Goal: Register for event/course

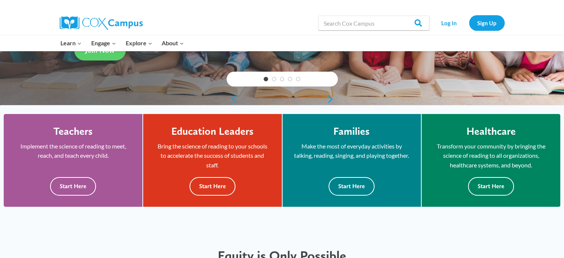
scroll to position [74, 0]
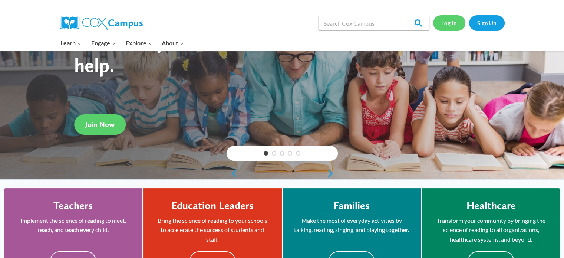
click at [449, 19] on link "Log In" at bounding box center [449, 22] width 32 height 15
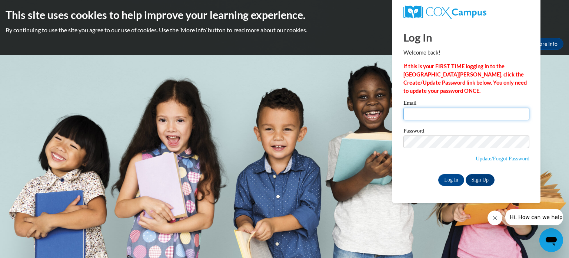
click at [421, 111] on input "Email" at bounding box center [467, 113] width 126 height 13
type input "[EMAIL_ADDRESS][DOMAIN_NAME]"
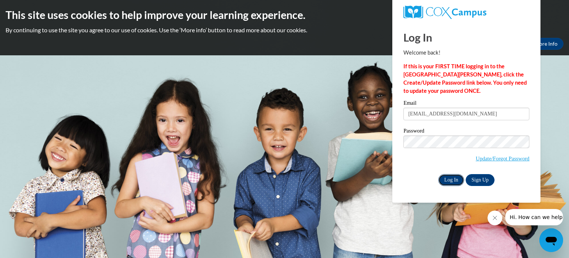
click at [457, 181] on input "Log In" at bounding box center [451, 180] width 26 height 12
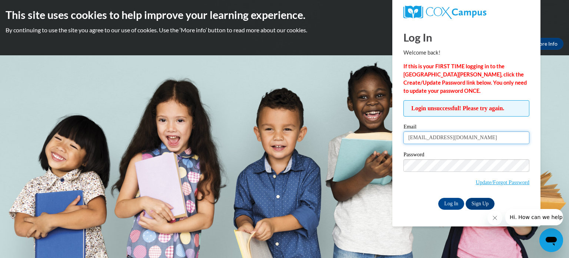
click at [463, 133] on input "[EMAIL_ADDRESS][DOMAIN_NAME]" at bounding box center [467, 137] width 126 height 13
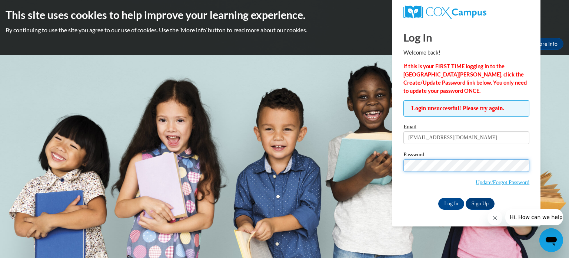
click at [438, 198] on input "Log In" at bounding box center [451, 204] width 26 height 12
click at [458, 204] on input "Log In" at bounding box center [451, 204] width 26 height 12
click at [438, 198] on input "Log In" at bounding box center [451, 204] width 26 height 12
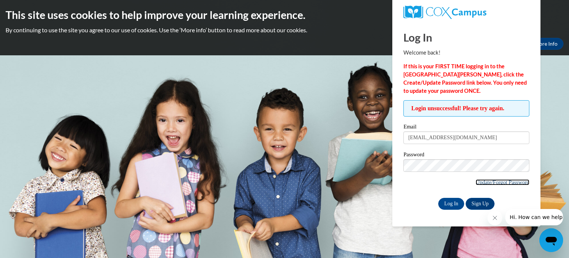
click at [485, 182] on link "Update/Forgot Password" at bounding box center [503, 182] width 54 height 6
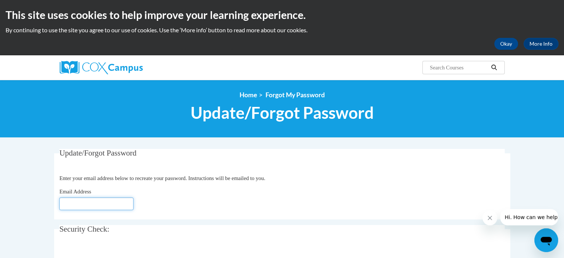
click at [80, 207] on input "Email Address" at bounding box center [96, 203] width 74 height 13
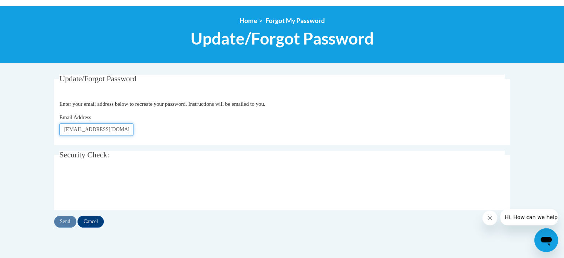
scroll to position [148, 0]
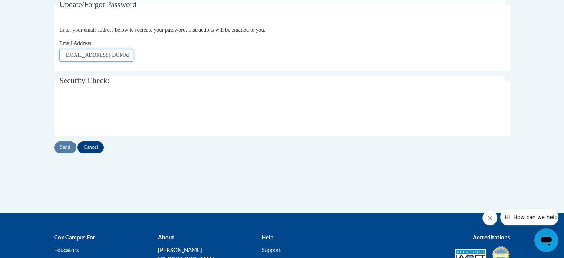
type input "[EMAIL_ADDRESS][DOMAIN_NAME]"
click at [62, 148] on input "Send" at bounding box center [65, 147] width 22 height 12
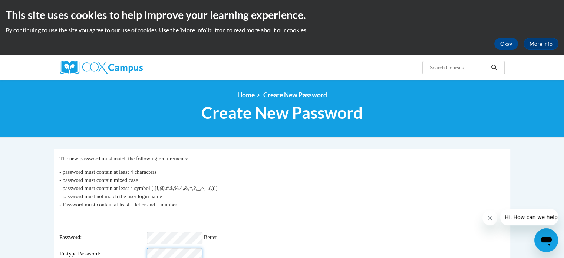
scroll to position [111, 0]
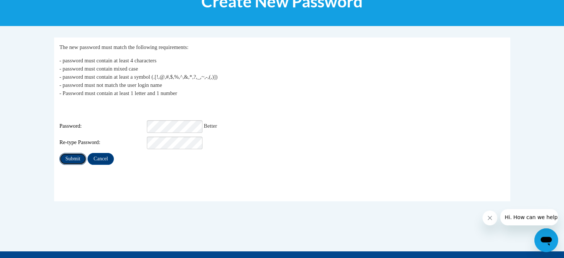
click at [69, 153] on input "Submit" at bounding box center [72, 159] width 27 height 12
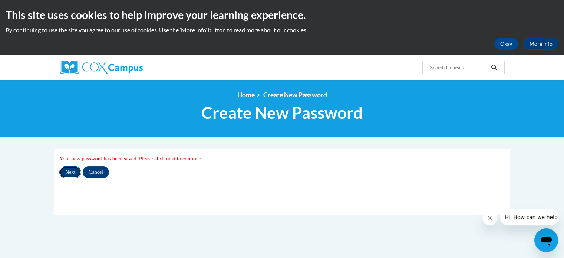
click at [69, 172] on input "Next" at bounding box center [70, 172] width 22 height 12
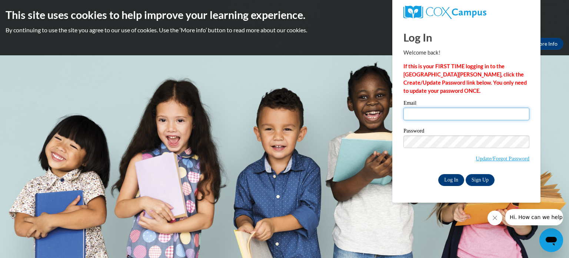
type input "klandgra@kusd.edu"
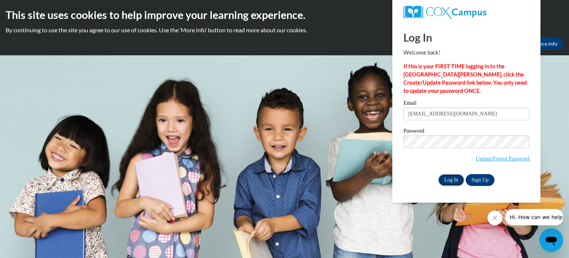
click at [454, 179] on input "Log In" at bounding box center [451, 180] width 26 height 12
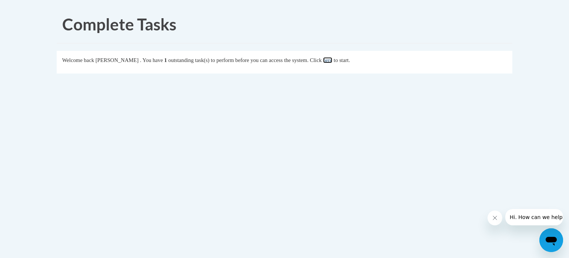
click at [332, 59] on link "here" at bounding box center [327, 60] width 9 height 6
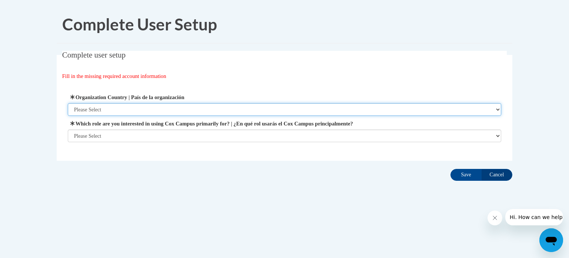
click at [496, 108] on select "Please Select United States | Estados Unidos Outside of the United States | Fue…" at bounding box center [285, 109] width 434 height 13
select select "ad49bcad-a171-4b2e-b99c-48b446064914"
click at [68, 103] on select "Please Select United States | Estados Unidos Outside of the United States | Fue…" at bounding box center [285, 109] width 434 height 13
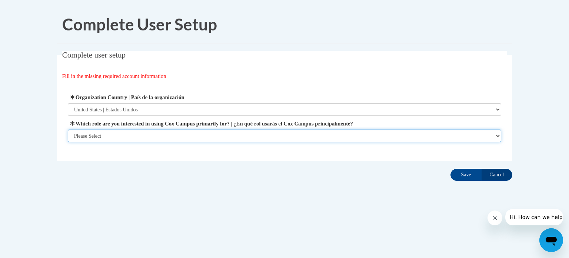
click at [499, 135] on select "Please Select College/University | Colegio/Universidad Community/Nonprofit Part…" at bounding box center [285, 135] width 434 height 13
select select "fbf2d438-af2f-41f8-98f1-81c410e29de3"
click at [68, 142] on select "Please Select College/University | Colegio/Universidad Community/Nonprofit Part…" at bounding box center [285, 135] width 434 height 13
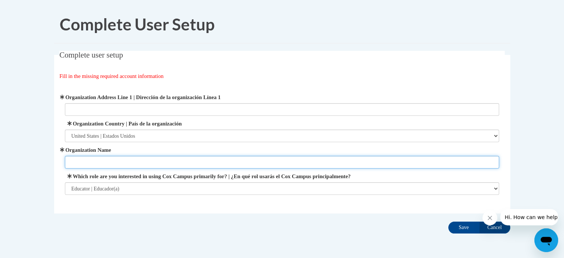
click at [74, 160] on input "Organization Name" at bounding box center [282, 162] width 434 height 13
type input "Nash Elementary"
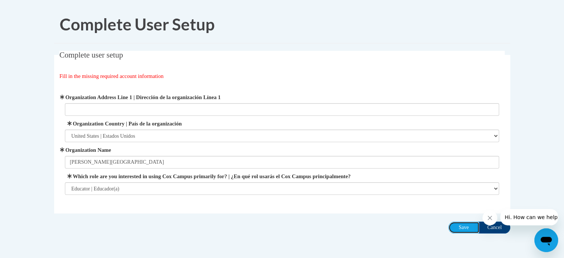
drag, startPoint x: 460, startPoint y: 228, endPoint x: 424, endPoint y: 222, distance: 37.2
click at [460, 227] on input "Save" at bounding box center [463, 227] width 31 height 12
click at [490, 217] on icon "Close message from company" at bounding box center [490, 218] width 6 height 6
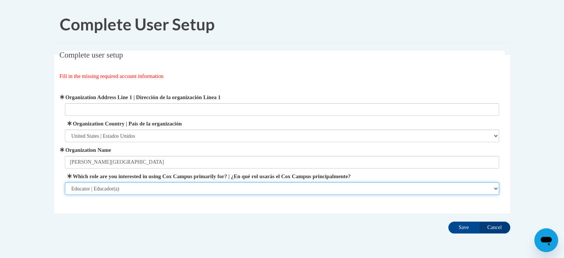
click at [495, 192] on select "Please Select College/University | Colegio/Universidad Community/Nonprofit Part…" at bounding box center [282, 188] width 434 height 13
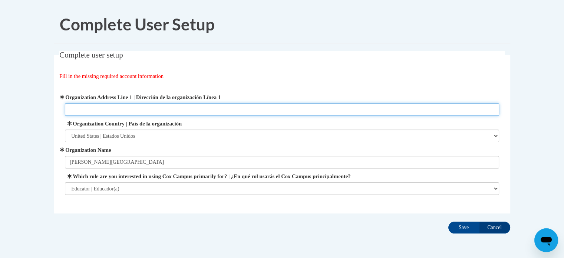
click at [77, 110] on input "Organization Address Line 1 | Dirección de la organización Línea 1" at bounding box center [282, 109] width 434 height 13
type input "6801 99th Ave."
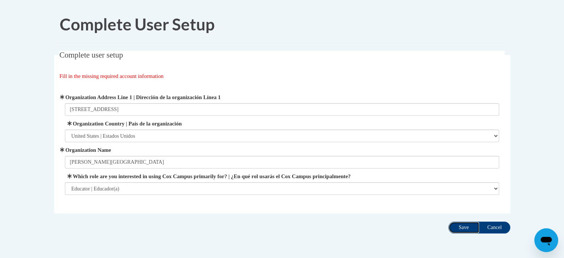
drag, startPoint x: 460, startPoint y: 225, endPoint x: 455, endPoint y: 225, distance: 4.8
click at [460, 225] on input "Save" at bounding box center [463, 227] width 31 height 12
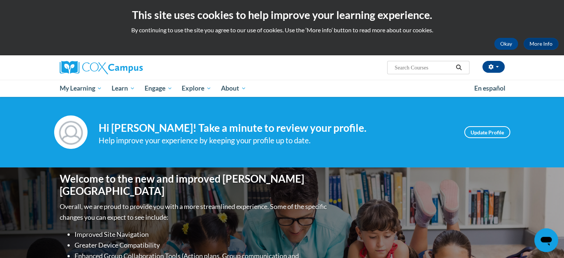
drag, startPoint x: 417, startPoint y: 69, endPoint x: 412, endPoint y: 67, distance: 5.2
click at [417, 69] on input "Search..." at bounding box center [423, 67] width 59 height 9
type input "comprehension"
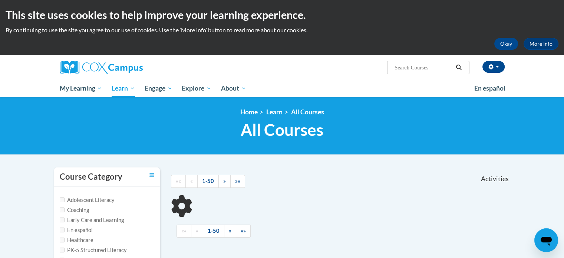
scroll to position [148, 0]
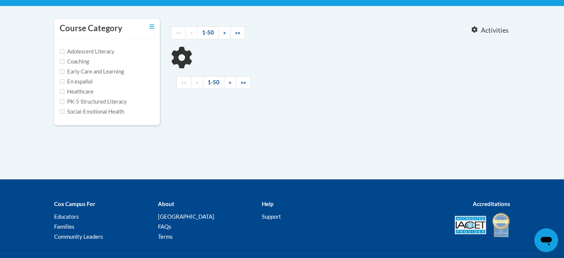
type input "comprehension"
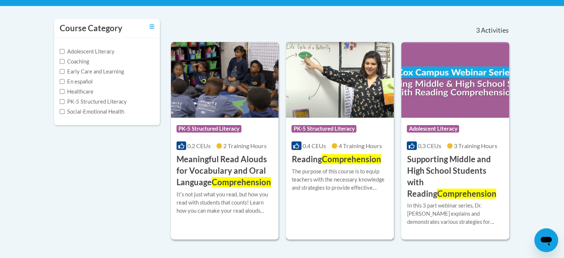
click at [324, 158] on span "Comprehension" at bounding box center [350, 159] width 59 height 10
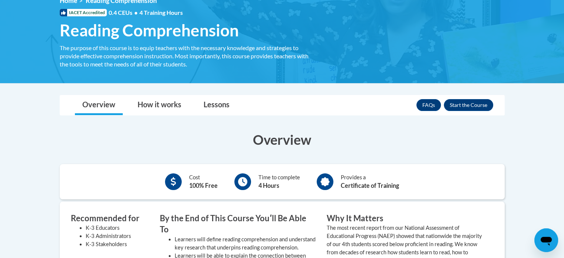
scroll to position [37, 0]
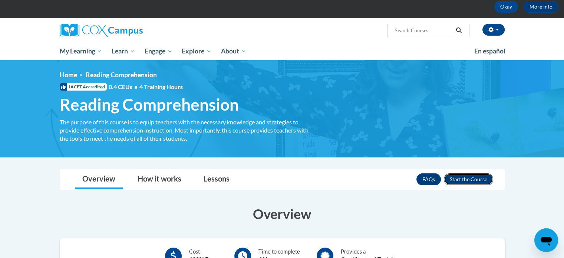
click at [471, 179] on button "Enroll" at bounding box center [468, 179] width 49 height 12
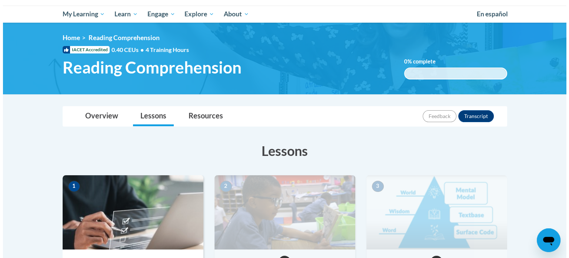
scroll to position [222, 0]
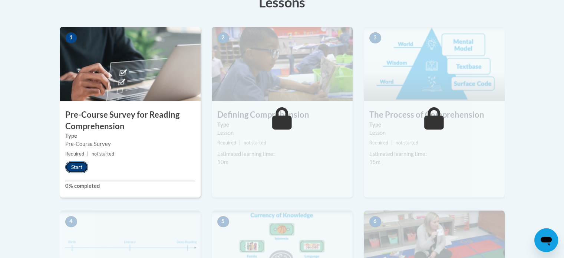
click at [79, 162] on button "Start" at bounding box center [76, 167] width 23 height 12
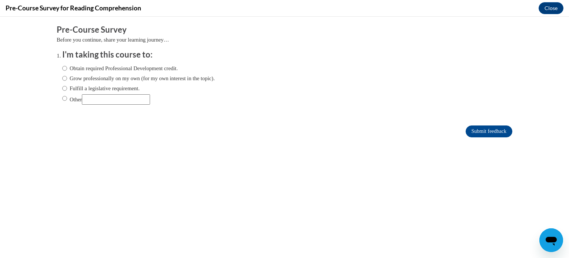
scroll to position [0, 0]
click at [62, 89] on input "Fulfill a legislative requirement." at bounding box center [64, 88] width 5 height 8
radio input "true"
click at [474, 129] on input "Submit feedback" at bounding box center [489, 131] width 47 height 12
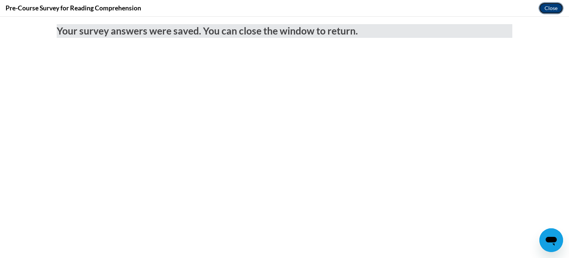
click at [549, 8] on button "Close" at bounding box center [551, 8] width 25 height 12
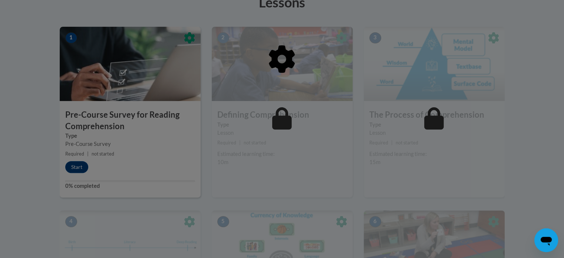
click at [129, 159] on div at bounding box center [282, 97] width 445 height 141
click at [79, 167] on div at bounding box center [282, 97] width 445 height 141
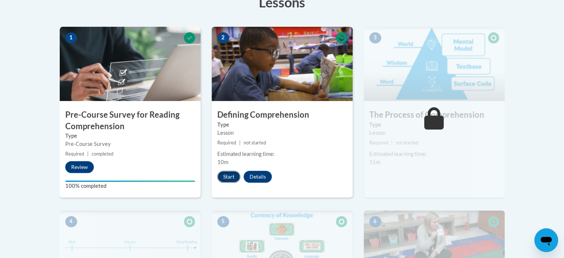
click at [225, 175] on button "Start" at bounding box center [228, 176] width 23 height 12
